Goal: Transaction & Acquisition: Purchase product/service

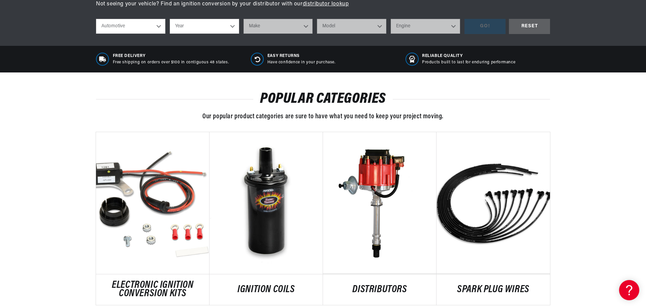
scroll to position [269, 0]
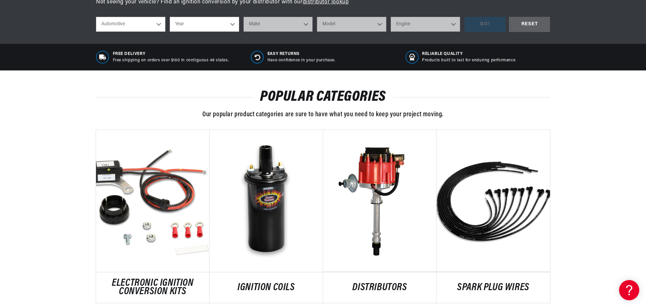
click at [185, 24] on select "Year 2024 2023 2022 2021 2020 2019 2018 2017 2016 2015 2014 2013 2012 2011 2010…" at bounding box center [204, 24] width 69 height 15
select select "1970"
click at [170, 17] on select "Year 2024 2023 2022 2021 2020 2019 2018 2017 2016 2015 2014 2013 2012 2011 2010…" at bounding box center [204, 24] width 69 height 15
select select "1970"
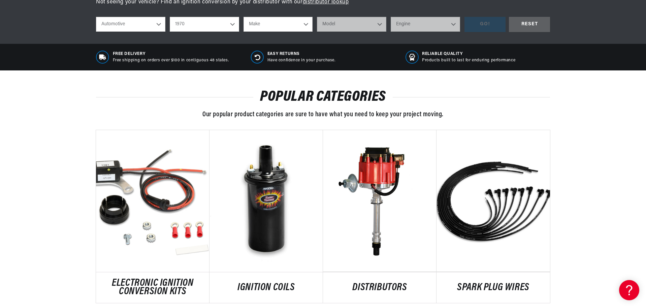
click at [299, 23] on select "Make Alfa Romeo American Motors Aston Martin Audi Austin Austin Healey Avanti B…" at bounding box center [278, 24] width 69 height 15
select select "Ford"
click at [244, 17] on select "Make Alfa Romeo American Motors Aston Martin Audi Austin Austin Healey Avanti B…" at bounding box center [278, 24] width 69 height 15
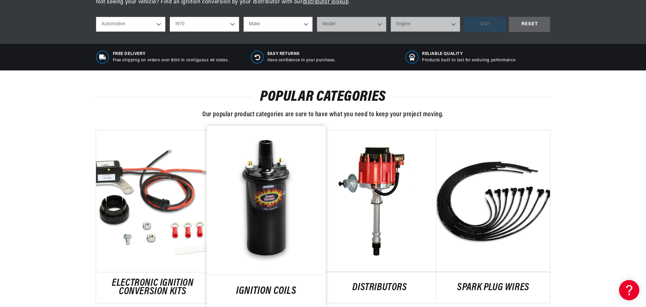
select select "Ford"
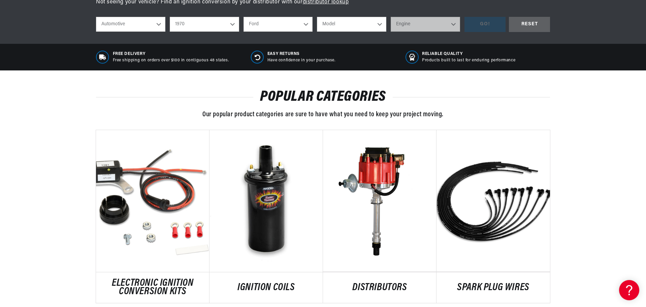
click at [362, 23] on select "Model Bronco Country Sedan Country Squire Custom Custom 500 E-100 Econoline E-2…" at bounding box center [351, 24] width 69 height 15
select select "F-350"
click at [317, 17] on select "Model Bronco Country Sedan Country Squire Custom Custom 500 E-100 Econoline E-2…" at bounding box center [351, 24] width 69 height 15
select select "F-350"
click at [414, 28] on select "Engine 302cid / 5.0L 360cid / 5.9L 390cid / 6.4L" at bounding box center [425, 24] width 69 height 15
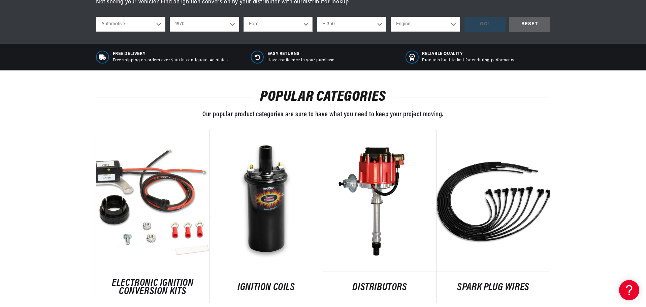
select select "360cid-5.9L"
click at [391, 17] on select "Engine 302cid / 5.0L 360cid / 5.9L 390cid / 6.4L" at bounding box center [425, 24] width 69 height 15
select select "360cid-5.9L"
click at [486, 26] on div "GO!" at bounding box center [485, 24] width 41 height 15
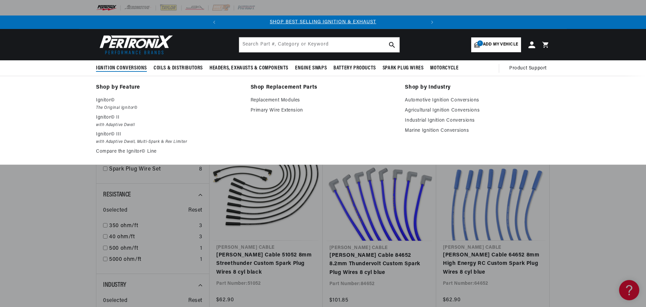
click at [117, 67] on span "Ignition Conversions" at bounding box center [121, 68] width 51 height 7
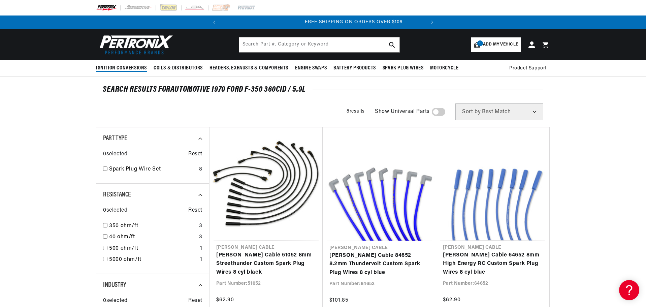
scroll to position [0, 204]
click at [117, 67] on span "Ignition Conversions" at bounding box center [121, 68] width 51 height 7
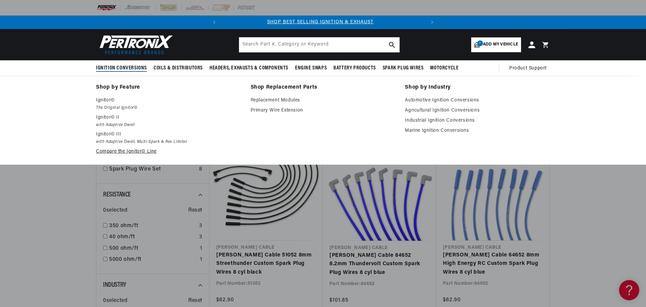
scroll to position [0, 0]
click at [111, 128] on em "with Adaptive Dwell" at bounding box center [168, 125] width 145 height 7
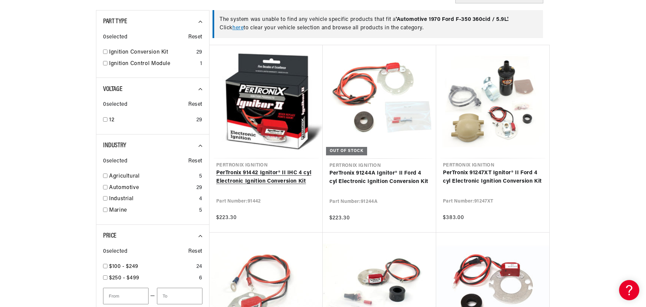
scroll to position [202, 0]
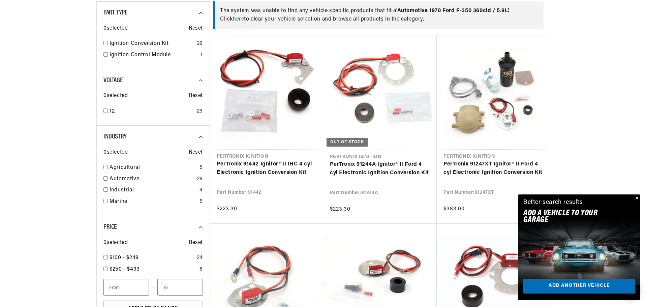
click at [637, 197] on div "Close dialog FIND THE RIGHT PARTS Take our quick quiz using the button below, a…" at bounding box center [323, 153] width 647 height 307
click at [636, 199] on button "Close" at bounding box center [635, 198] width 8 height 8
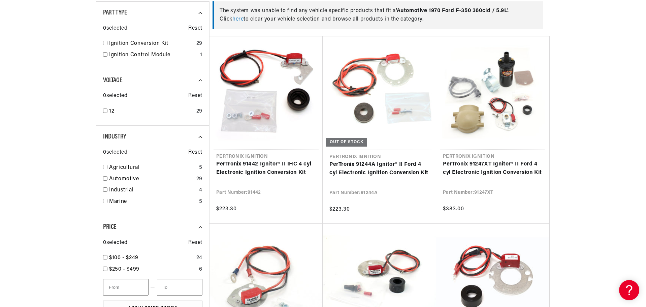
scroll to position [0, 204]
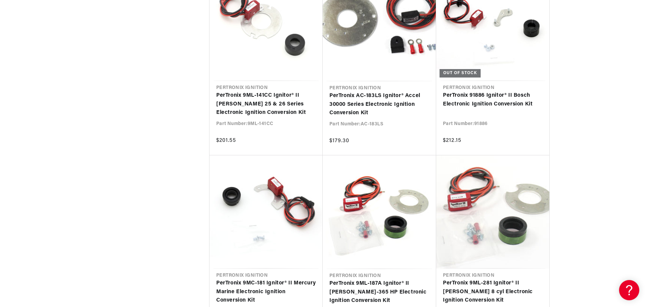
scroll to position [876, 0]
